Goal: Find specific fact

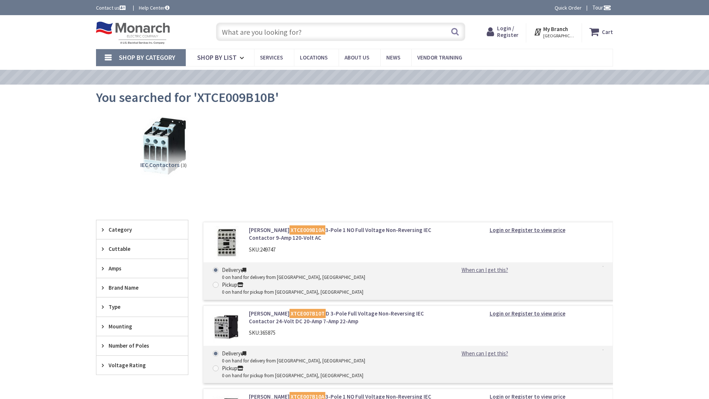
type input "NW [STREET_ADDRESS]"
